Goal: Task Accomplishment & Management: Use online tool/utility

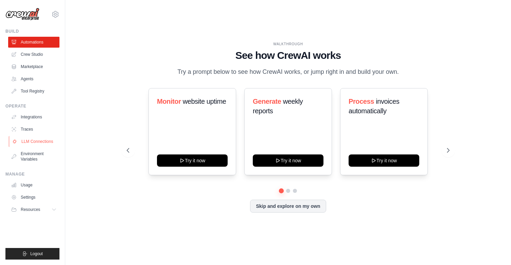
click at [39, 141] on link "LLM Connections" at bounding box center [34, 141] width 51 height 11
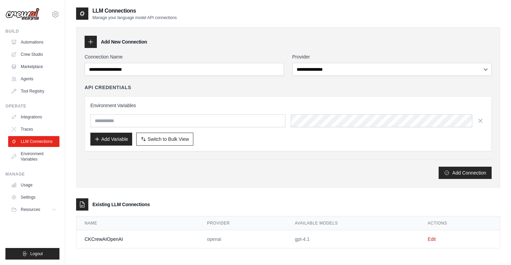
scroll to position [14, 0]
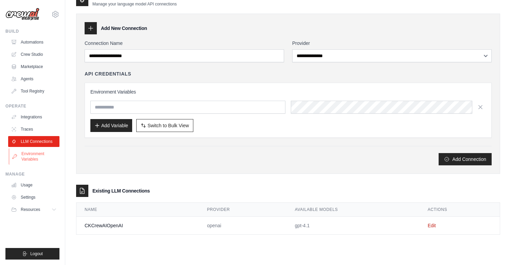
click at [37, 154] on link "Environment Variables" at bounding box center [34, 156] width 51 height 16
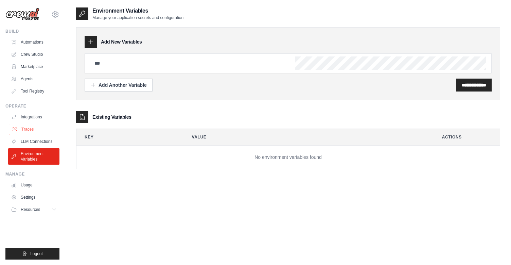
click at [30, 131] on link "Traces" at bounding box center [34, 129] width 51 height 11
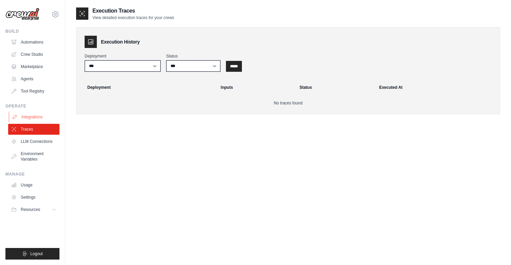
click at [32, 118] on link "Integrations" at bounding box center [34, 116] width 51 height 11
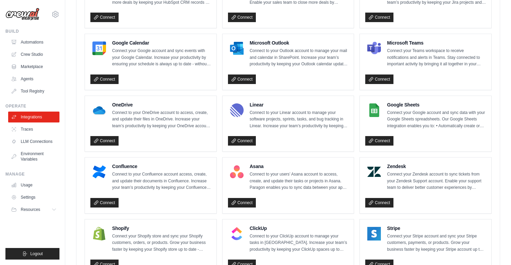
scroll to position [280, 0]
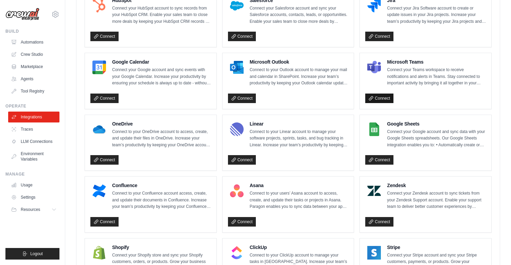
click at [380, 95] on link "Connect" at bounding box center [379, 98] width 28 height 10
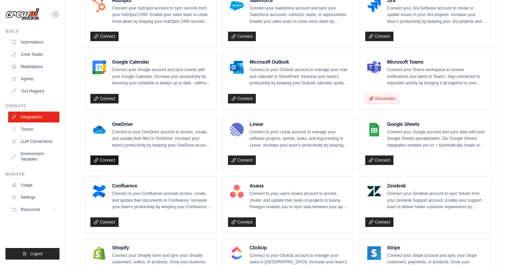
click at [112, 160] on link "Connect" at bounding box center [104, 160] width 28 height 10
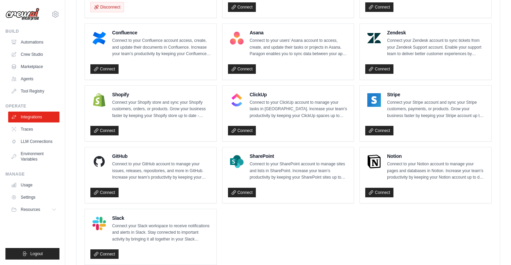
scroll to position [474, 0]
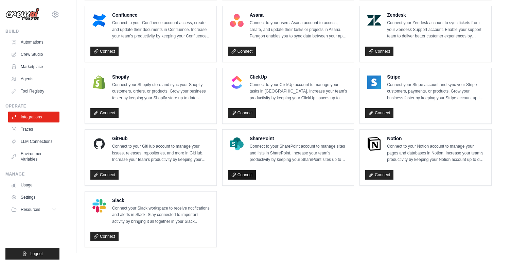
click at [249, 176] on link "Connect" at bounding box center [242, 175] width 28 height 10
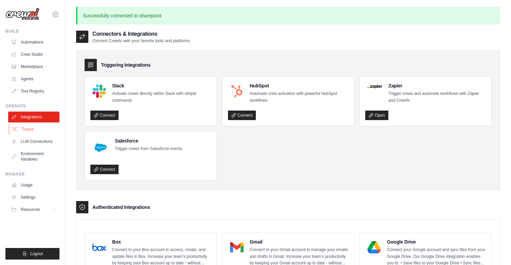
click at [32, 131] on link "Traces" at bounding box center [34, 129] width 51 height 11
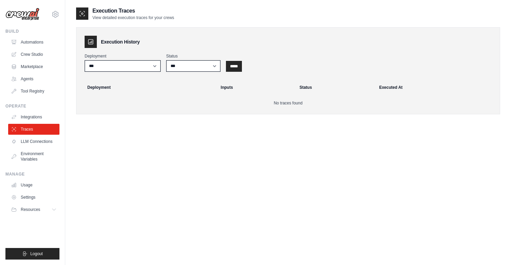
click at [34, 119] on link "Integrations" at bounding box center [33, 116] width 51 height 11
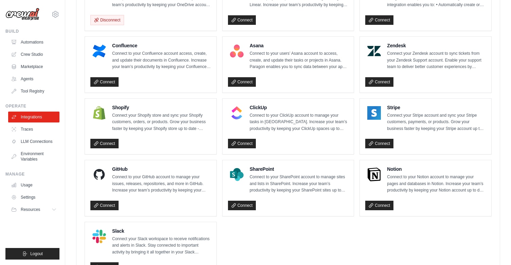
scroll to position [455, 0]
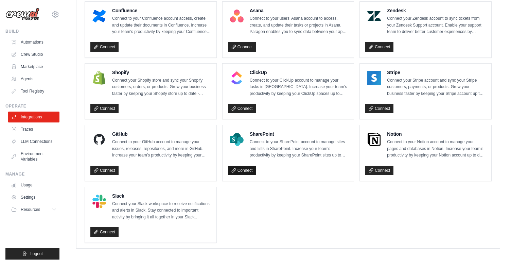
click at [242, 166] on link "Connect" at bounding box center [242, 171] width 28 height 10
